Goal: Communication & Community: Answer question/provide support

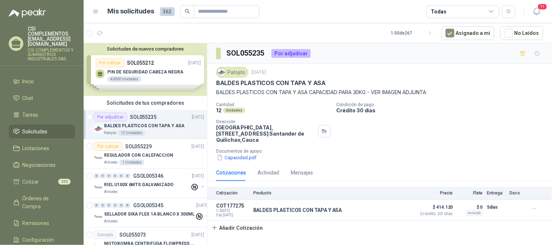
scroll to position [565, 0]
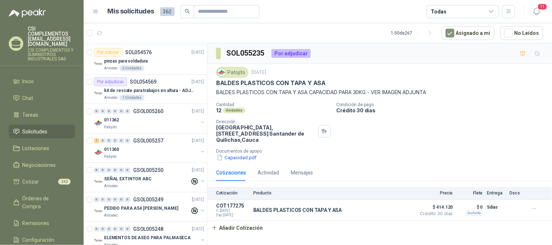
click at [49, 128] on li "Solicitudes" at bounding box center [41, 132] width 57 height 8
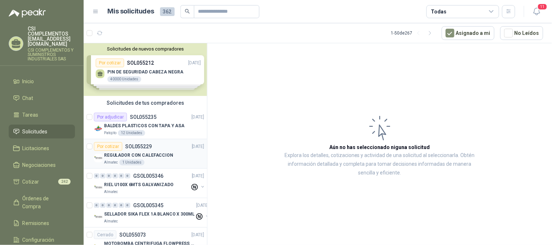
click at [143, 155] on p "REGULADOR CON CALEFACCION" at bounding box center [138, 155] width 69 height 7
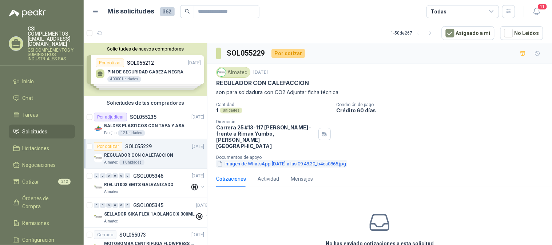
click at [296, 160] on button "Imagen de WhatsApp [DATE] a las 09.48.30_b4ca0865.jpg" at bounding box center [281, 164] width 131 height 8
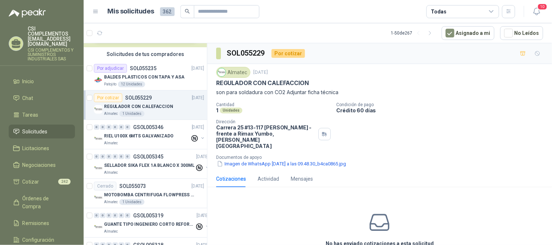
scroll to position [40, 0]
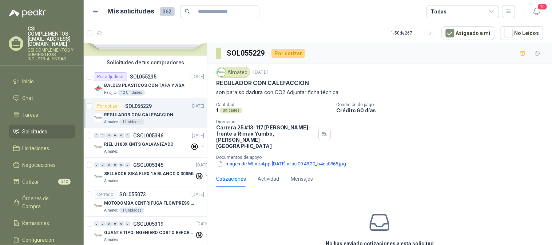
click at [34, 128] on span "Solicitudes" at bounding box center [35, 132] width 25 height 8
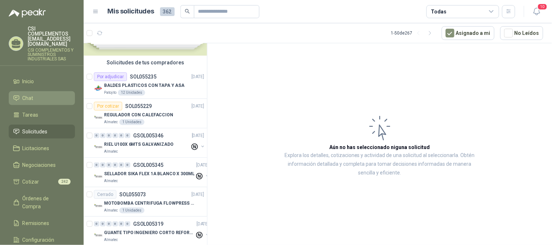
click at [34, 94] on li "Chat" at bounding box center [41, 98] width 57 height 8
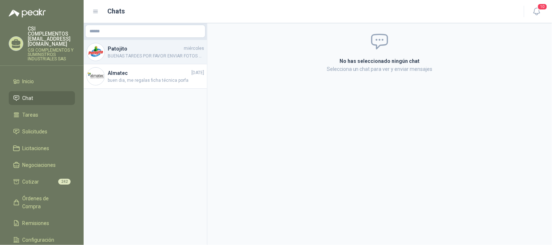
click at [156, 56] on span "BUENAS TARDES POR FAVOR ENVIAR FOTOS DE LA PLACA DEL MOTOREDUCTOR CORRESPONDIEN…" at bounding box center [156, 56] width 96 height 7
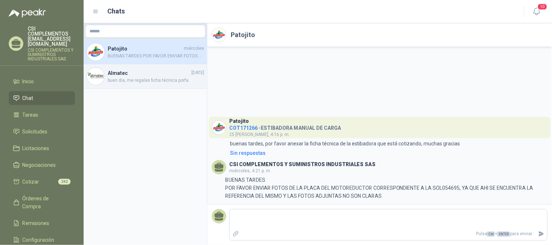
click at [153, 70] on h4 "Almatec" at bounding box center [149, 73] width 82 height 8
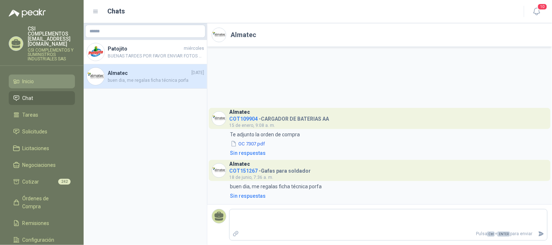
click at [52, 77] on li "Inicio" at bounding box center [41, 81] width 57 height 8
